Goal: Information Seeking & Learning: Check status

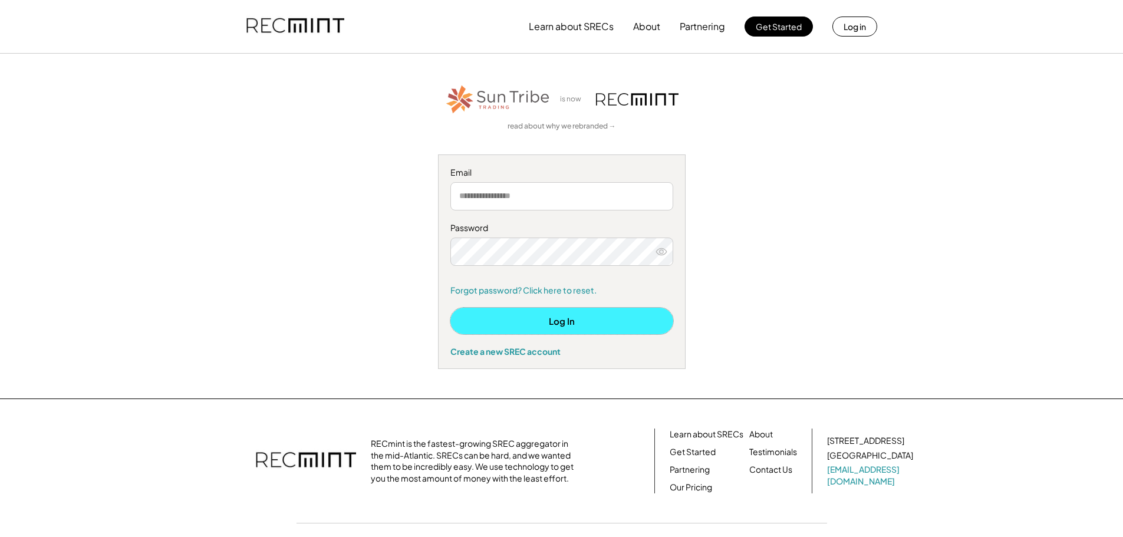
click at [563, 320] on button "Log In" at bounding box center [561, 321] width 223 height 27
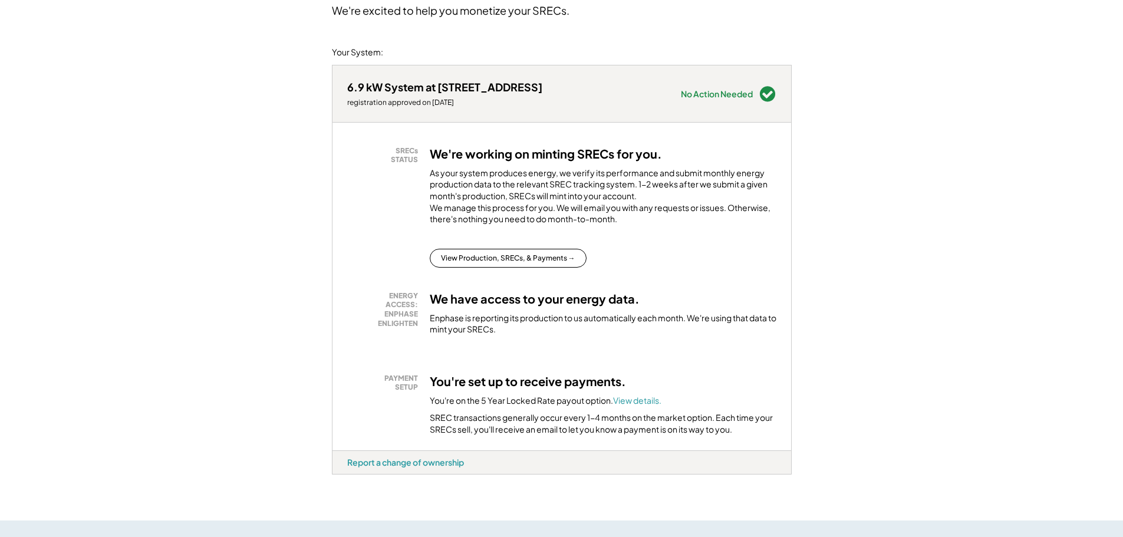
scroll to position [118, 0]
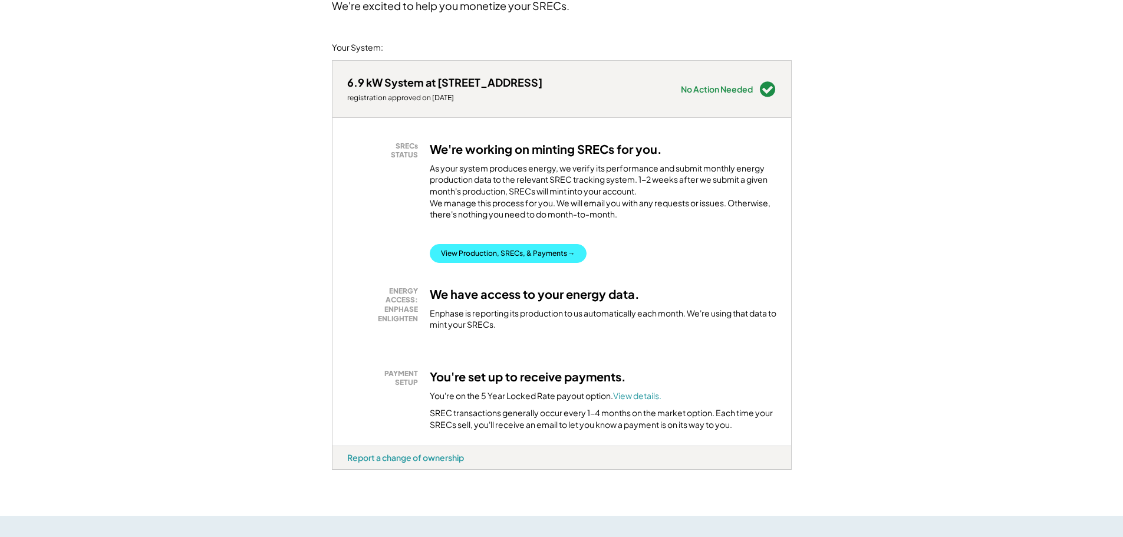
click at [537, 263] on button "View Production, SRECs, & Payments →" at bounding box center [508, 253] width 157 height 19
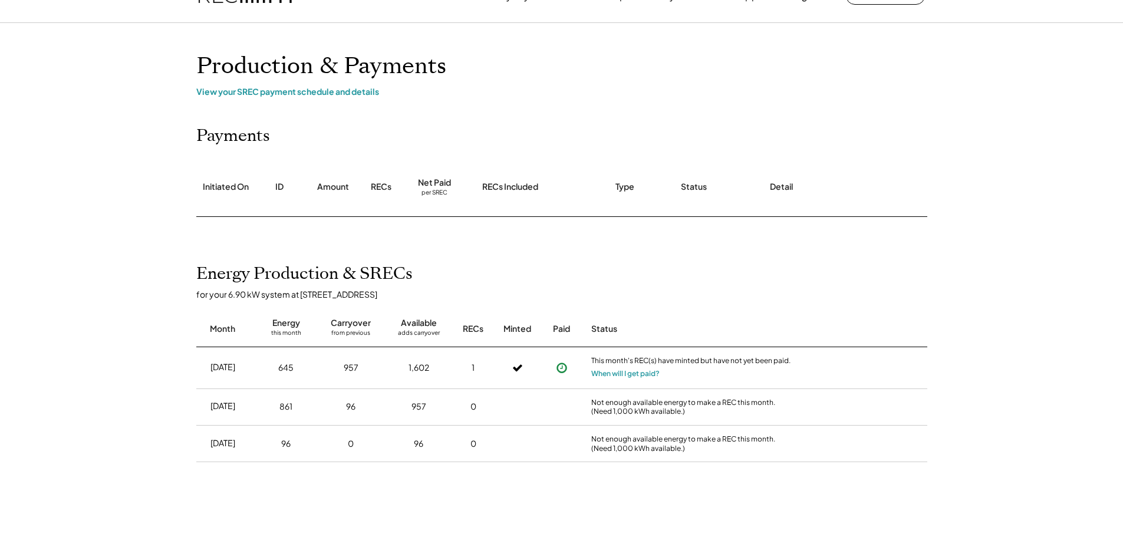
scroll to position [59, 0]
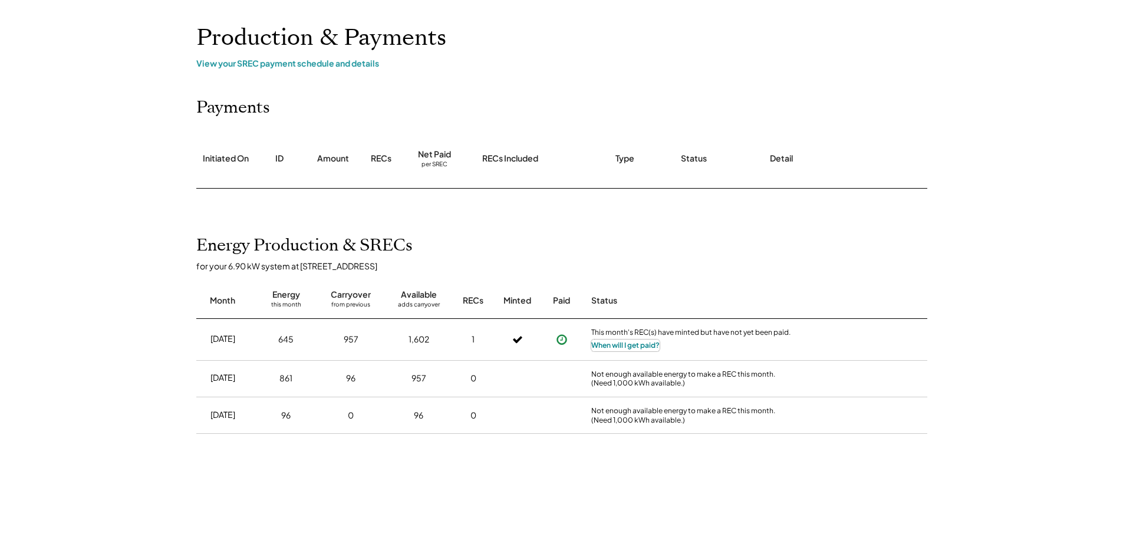
click at [624, 347] on button "When will I get paid?" at bounding box center [625, 346] width 68 height 12
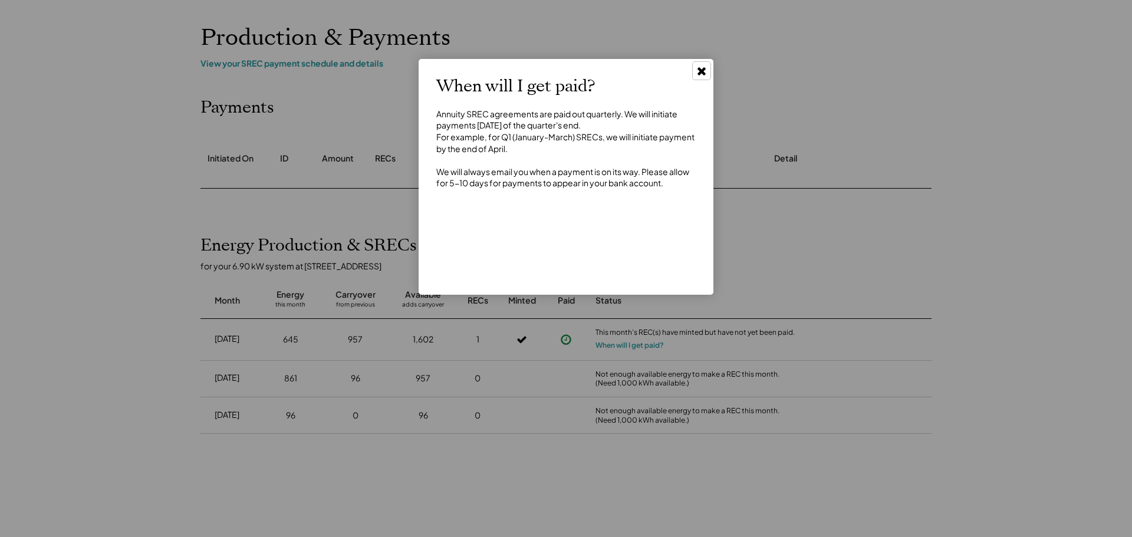
click at [702, 70] on use at bounding box center [702, 71] width 8 height 8
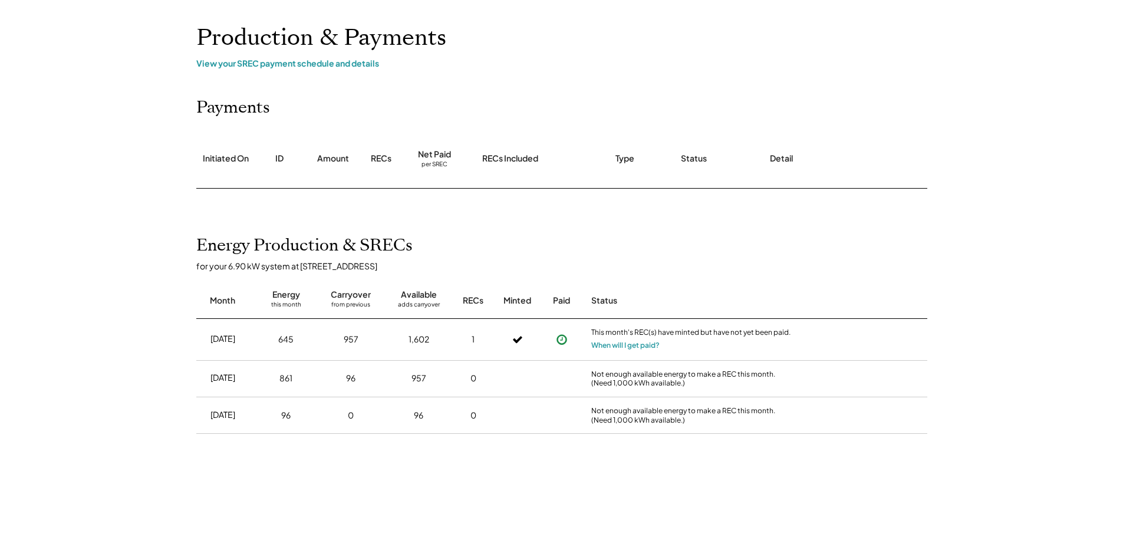
click at [890, 476] on div "Aug 2025 645 957 1,602 1 This month's REC(s) have minted but have not yet been …" at bounding box center [561, 407] width 731 height 177
click at [563, 341] on icon at bounding box center [562, 340] width 12 height 12
click at [577, 471] on div "Aug 2025 645 957 1,602 1 This month's REC(s) have minted but have not yet been …" at bounding box center [561, 407] width 731 height 177
